Goal: Contribute content: Add original content to the website for others to see

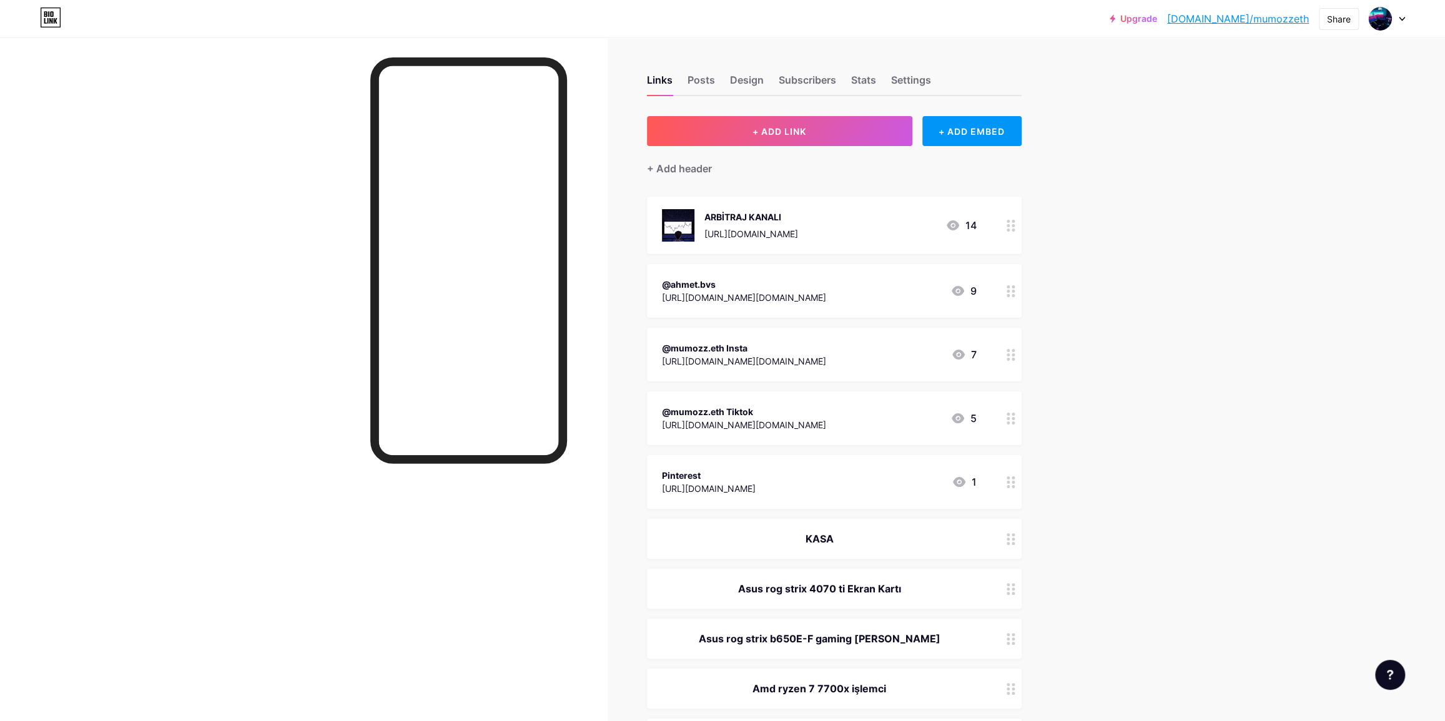
drag, startPoint x: 1090, startPoint y: 442, endPoint x: 1112, endPoint y: 297, distance: 147.2
click at [993, 140] on div "+ ADD EMBED" at bounding box center [971, 131] width 99 height 30
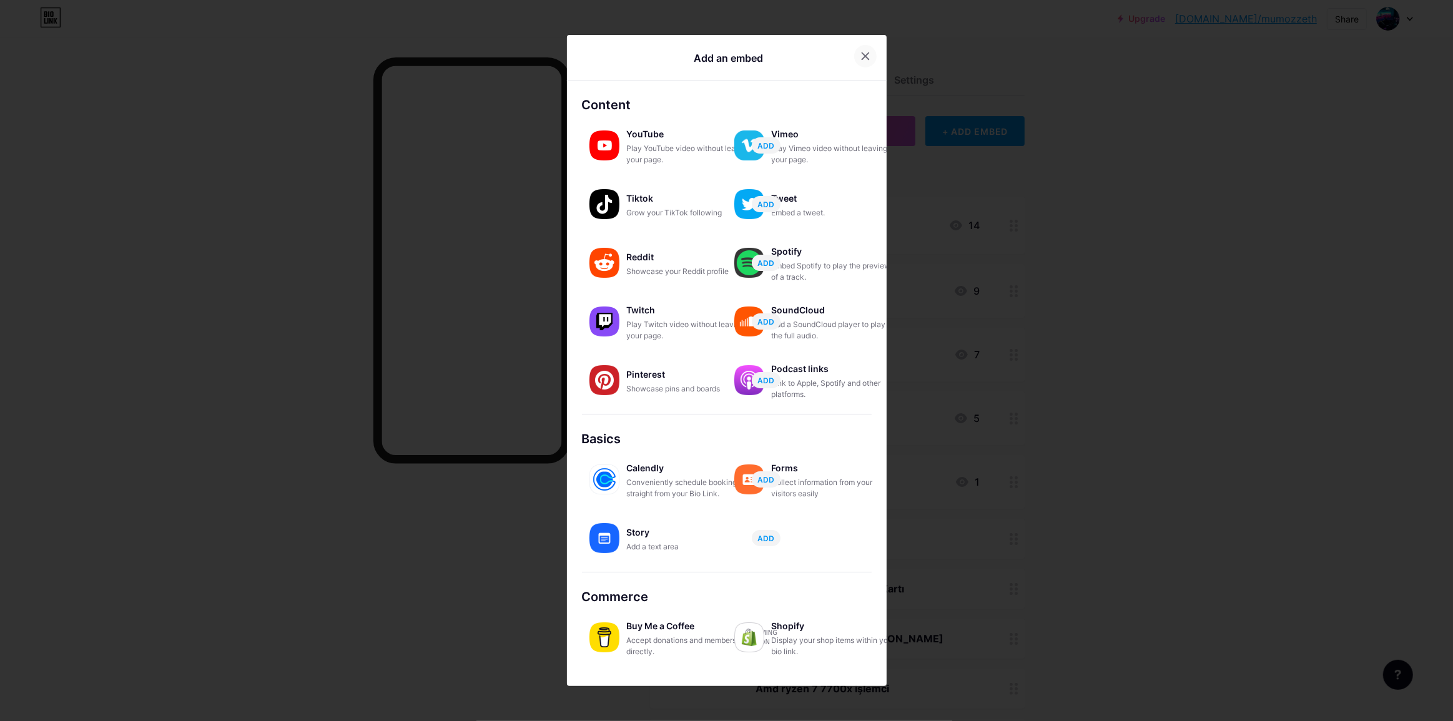
click at [862, 56] on icon at bounding box center [865, 56] width 7 height 7
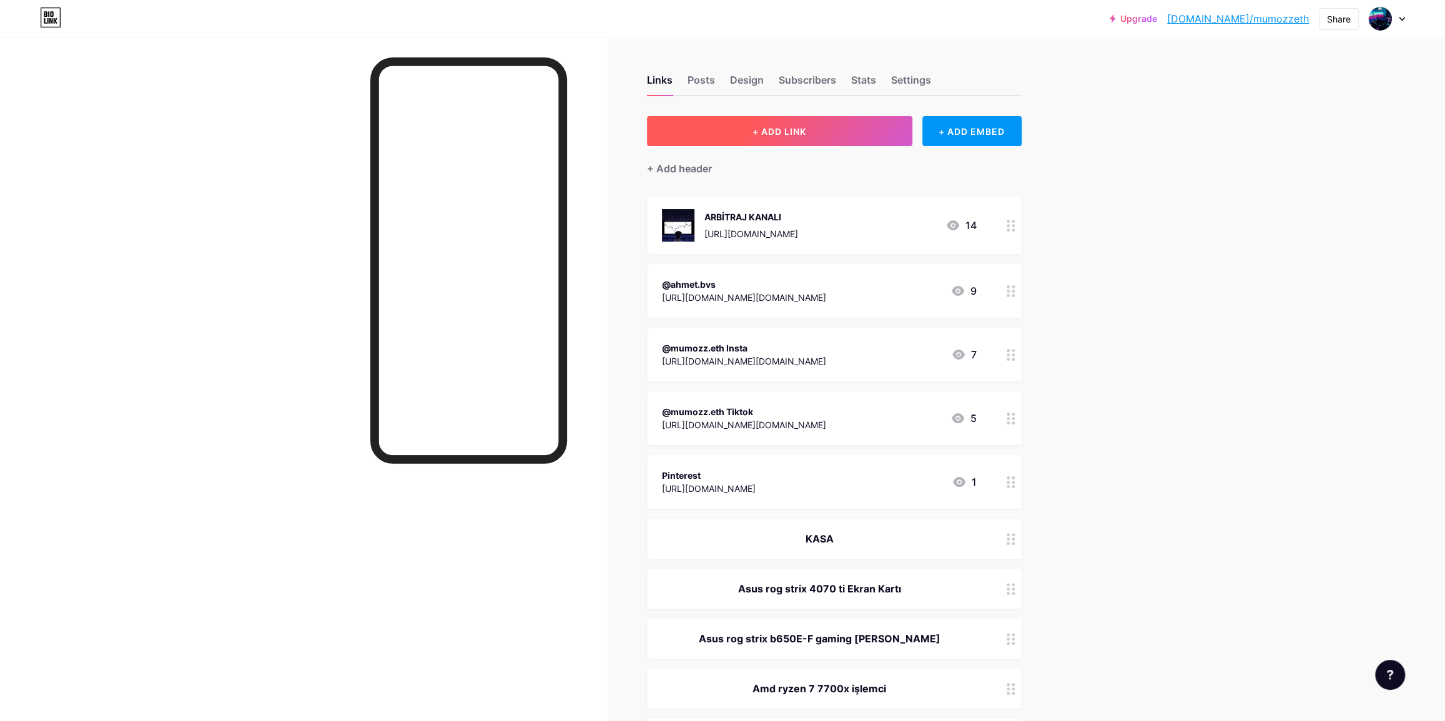
click at [814, 129] on button "+ ADD LINK" at bounding box center [779, 131] width 265 height 30
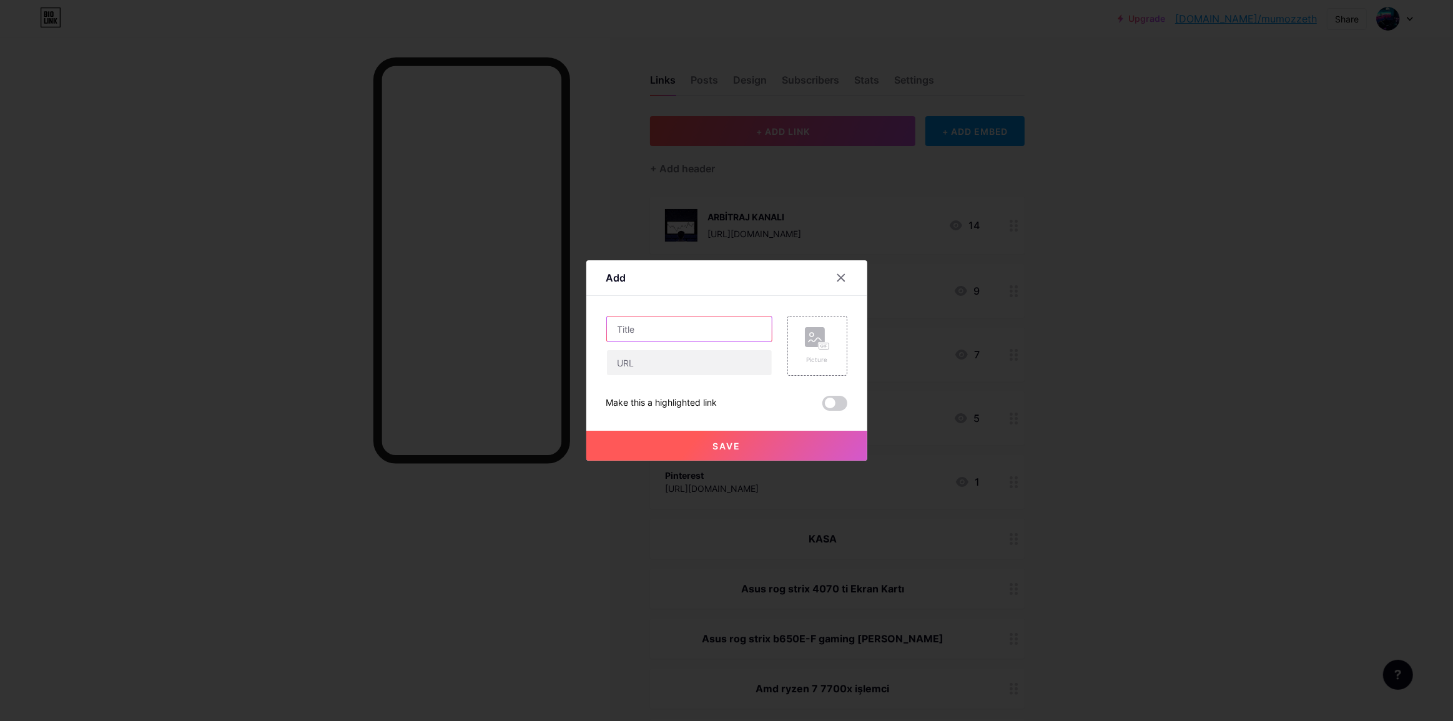
click at [702, 331] on input "text" at bounding box center [689, 329] width 165 height 25
paste input "Lian Li VG4-4-V2X Evrensel Siyah Dikey GPU Kiti"
type input "Lian Li VG4-4-V2X Evrensel Siyah Dikey GPU Kiti"
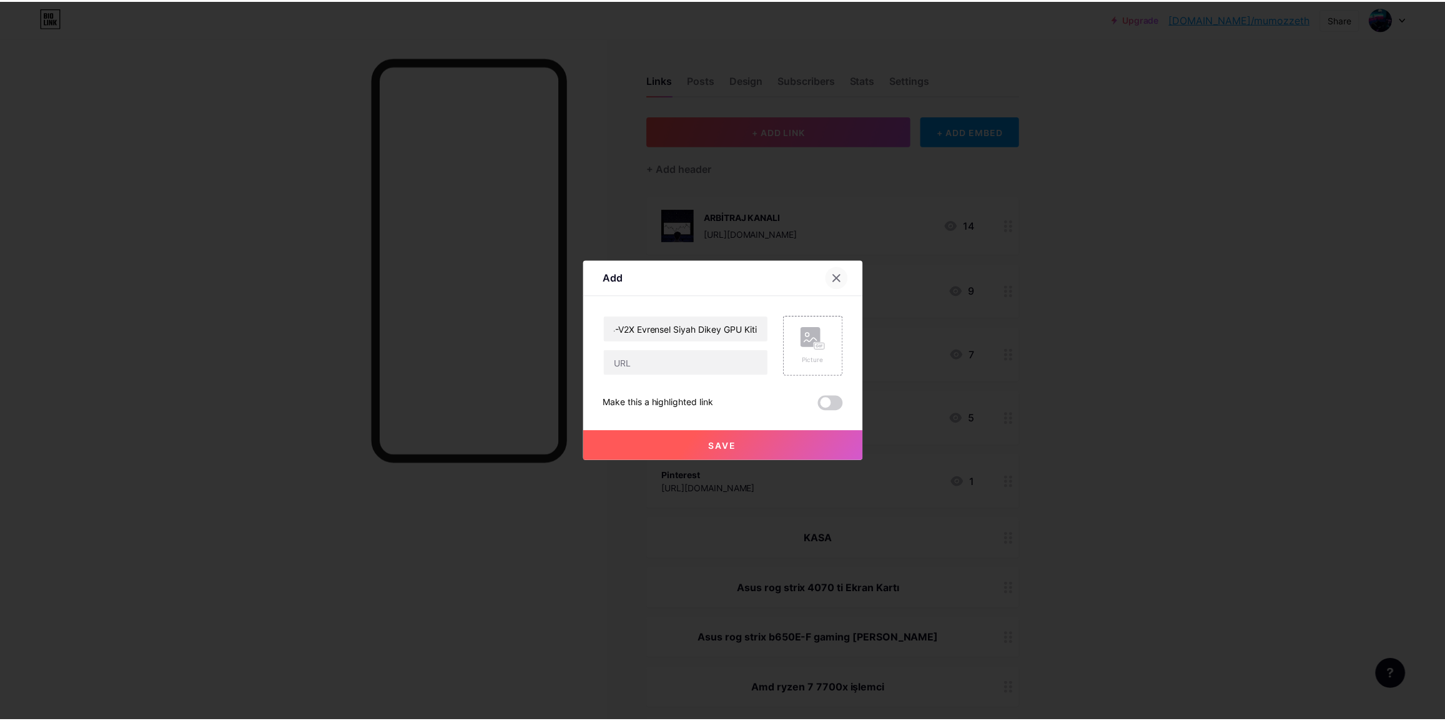
scroll to position [0, 0]
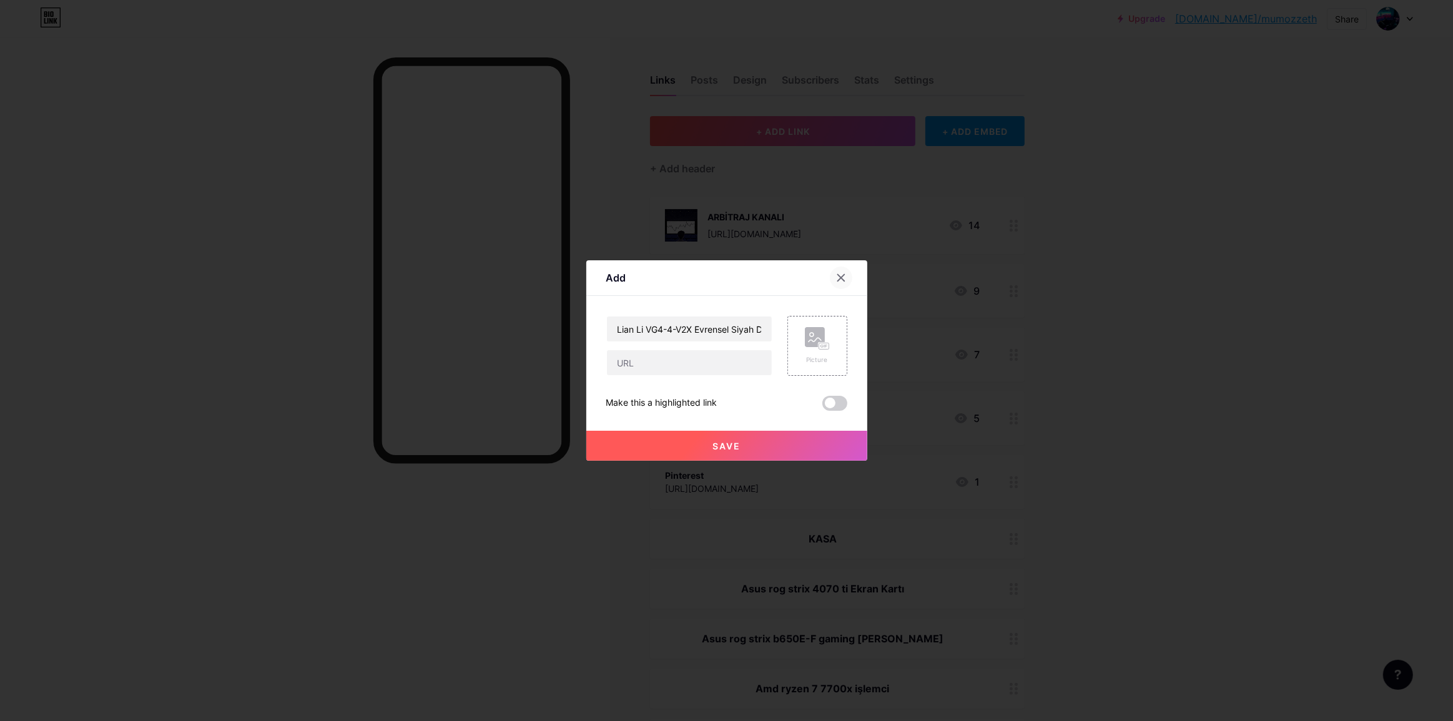
click at [844, 279] on icon at bounding box center [841, 278] width 10 height 10
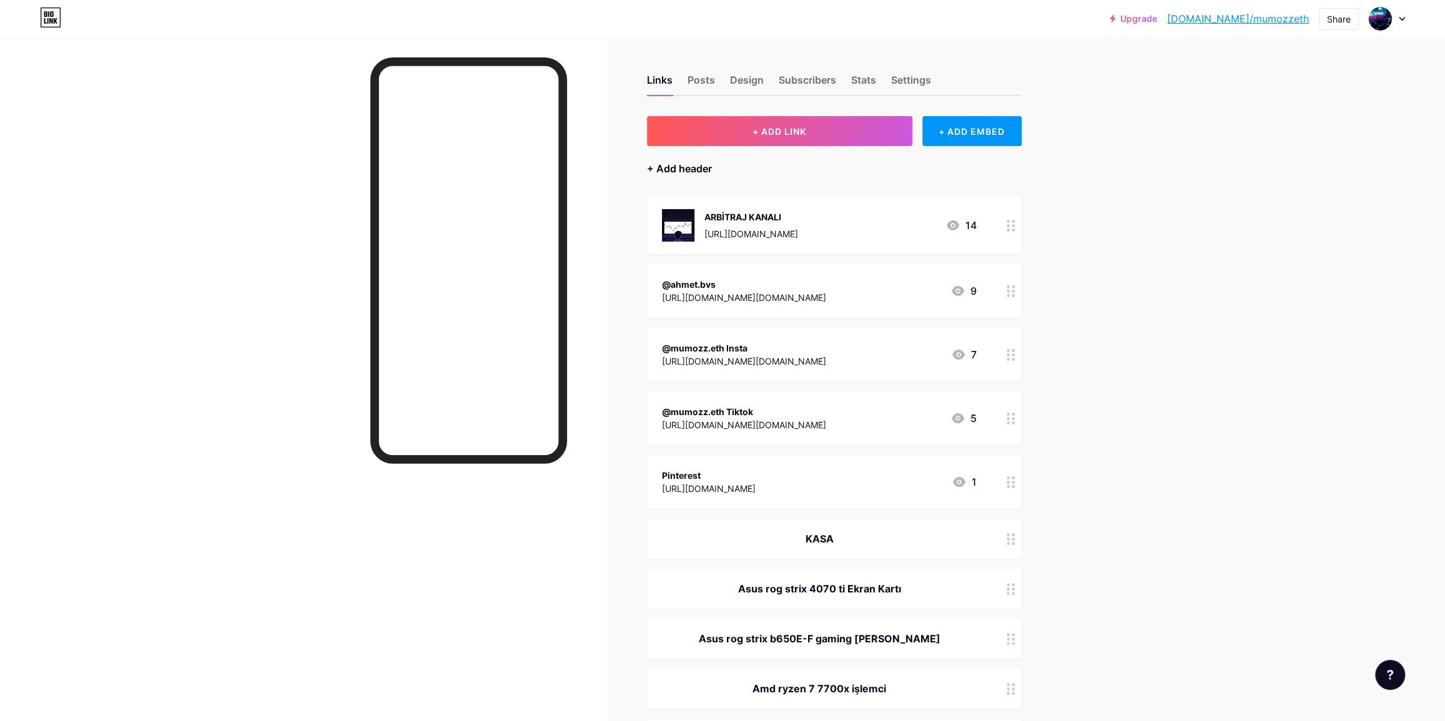
click at [677, 169] on div "+ Add header" at bounding box center [679, 168] width 65 height 15
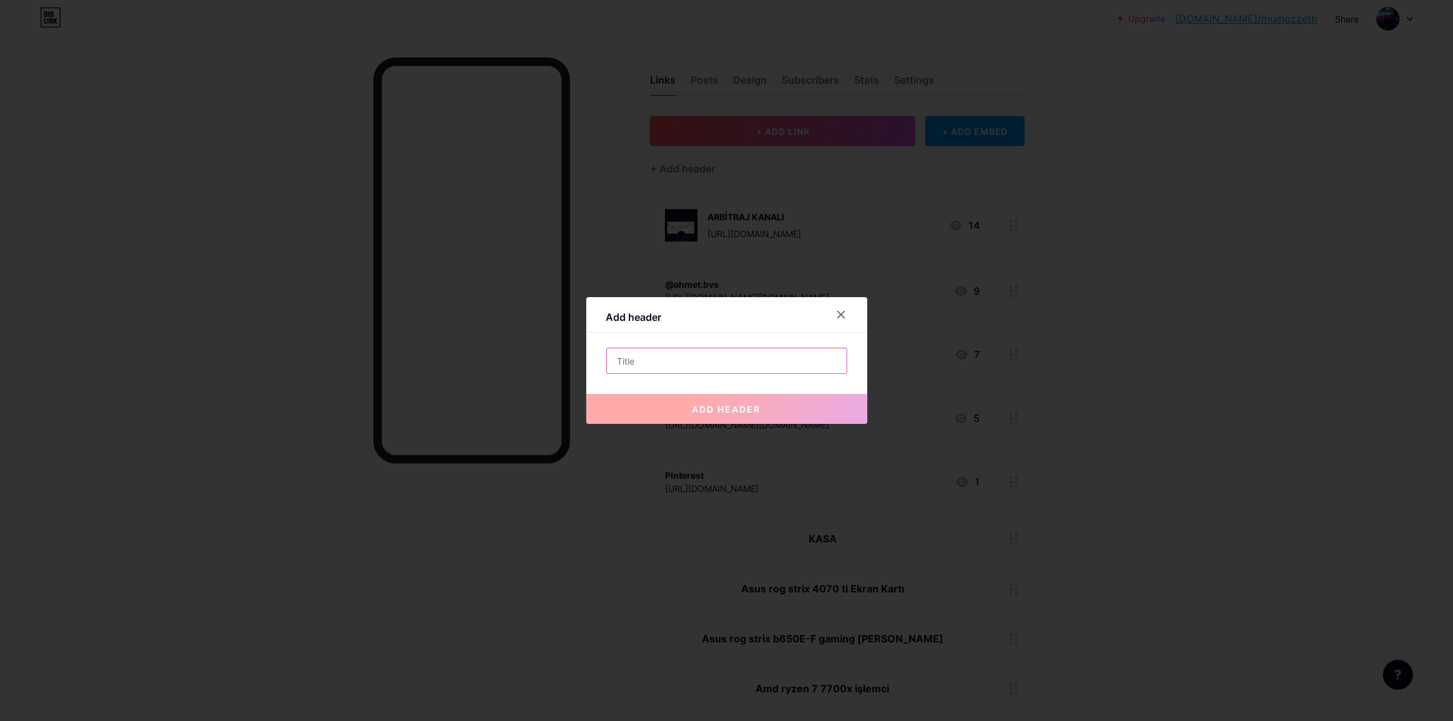
drag, startPoint x: 667, startPoint y: 354, endPoint x: 679, endPoint y: 353, distance: 11.9
click at [667, 354] on input "text" at bounding box center [727, 360] width 240 height 25
paste input "Lian Li VG4-4-V2X Evrensel Siyah Dikey GPU Kiti"
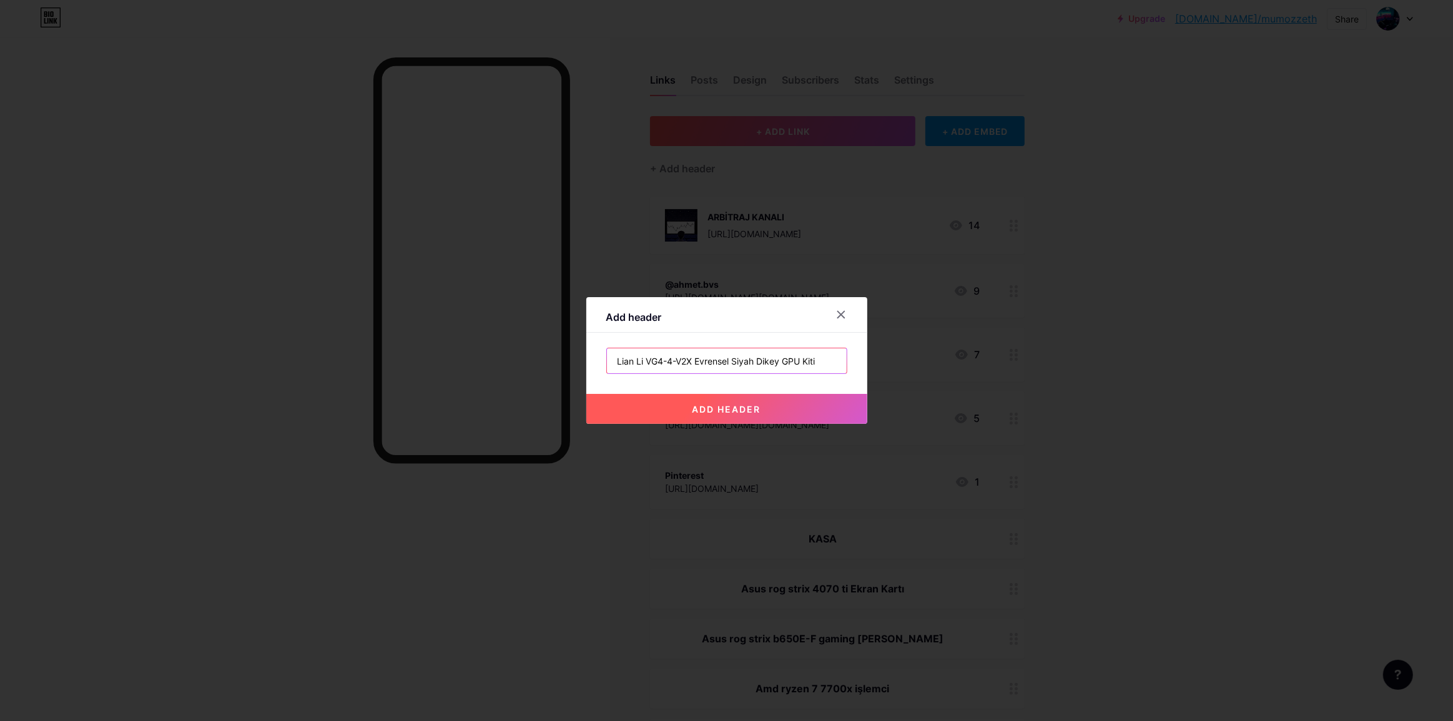
drag, startPoint x: 729, startPoint y: 361, endPoint x: 697, endPoint y: 362, distance: 32.5
click at [697, 362] on input "Lian Li VG4-4-V2X Evrensel Siyah Dikey GPU Kiti" at bounding box center [727, 360] width 240 height 25
type input "Lian Li VG4-4-V2X Siyah Dikey GPU Kiti"
click at [696, 405] on span "add header" at bounding box center [726, 409] width 69 height 11
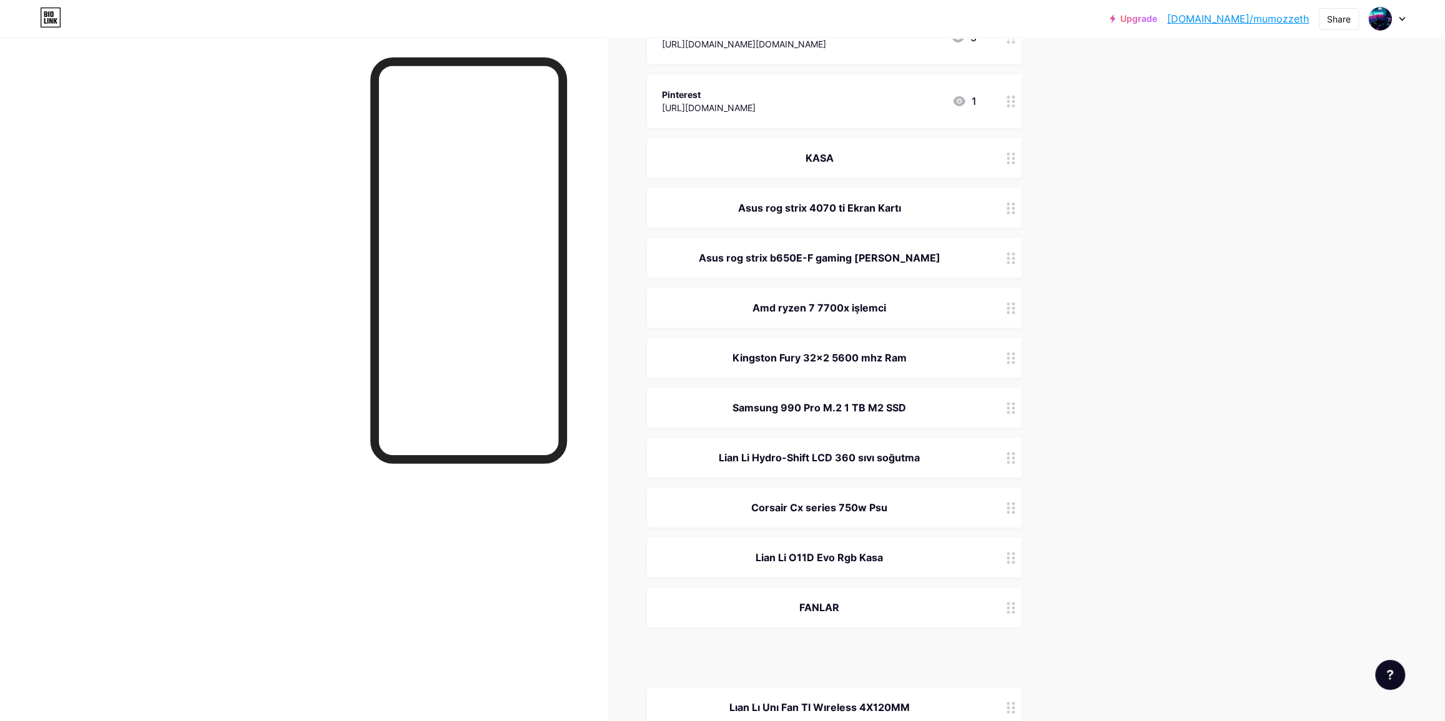
scroll to position [405, 0]
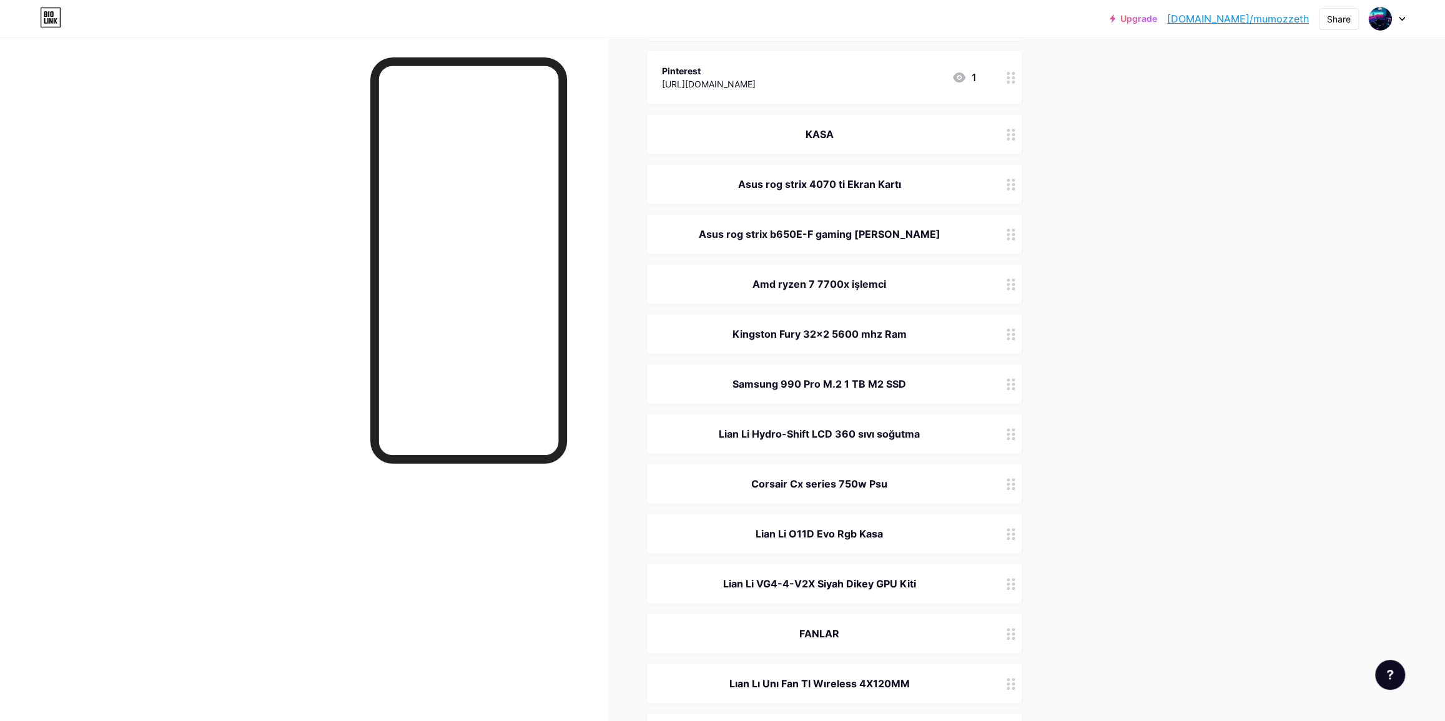
click at [1178, 509] on div "Upgrade [DOMAIN_NAME]/mumozz... [DOMAIN_NAME]/mumozzeth Share Switch accounts m…" at bounding box center [722, 721] width 1445 height 2253
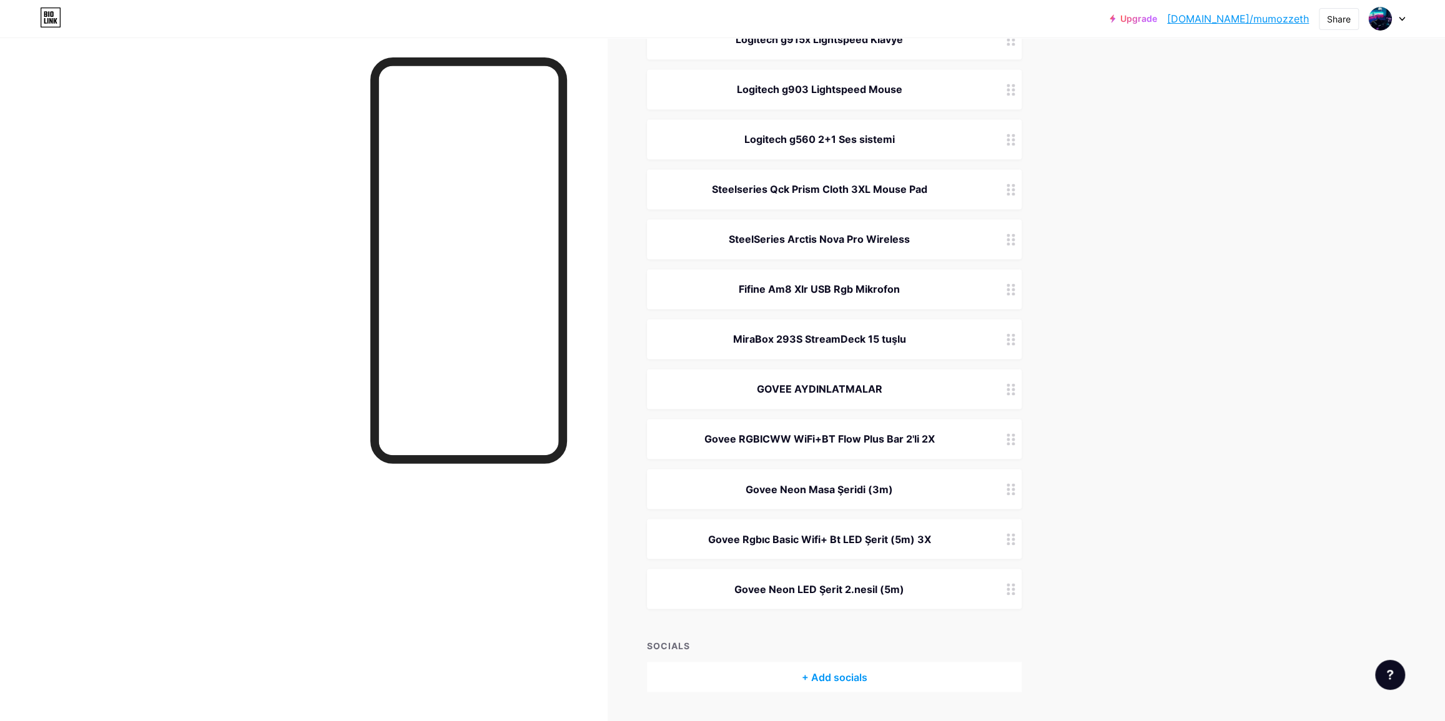
scroll to position [1530, 0]
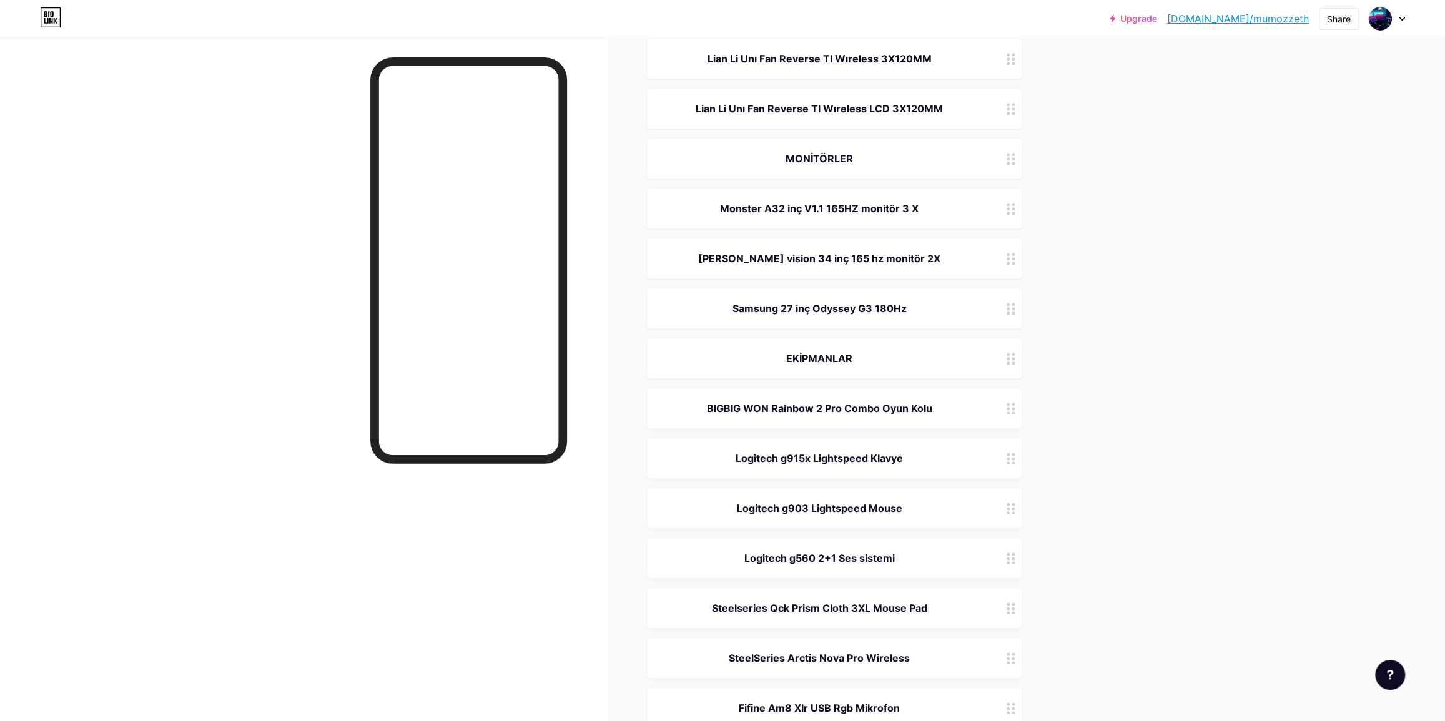
drag, startPoint x: 1111, startPoint y: 517, endPoint x: 1117, endPoint y: 450, distance: 67.7
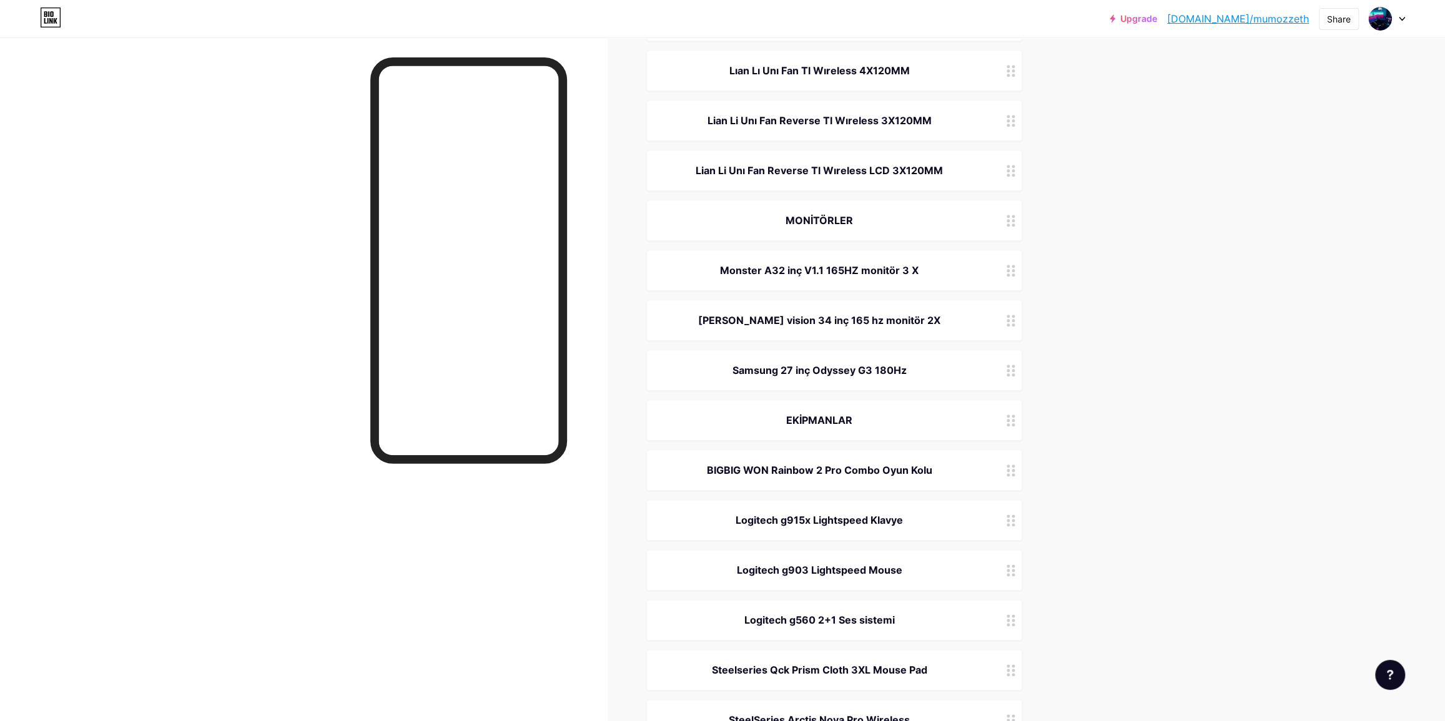
scroll to position [0, 0]
